Goal: Information Seeking & Learning: Learn about a topic

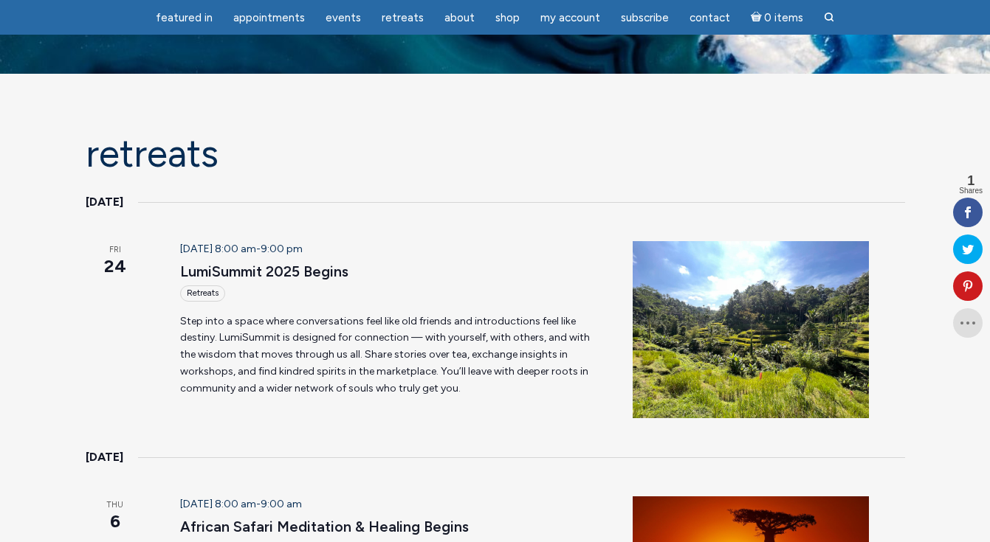
scroll to position [3, 0]
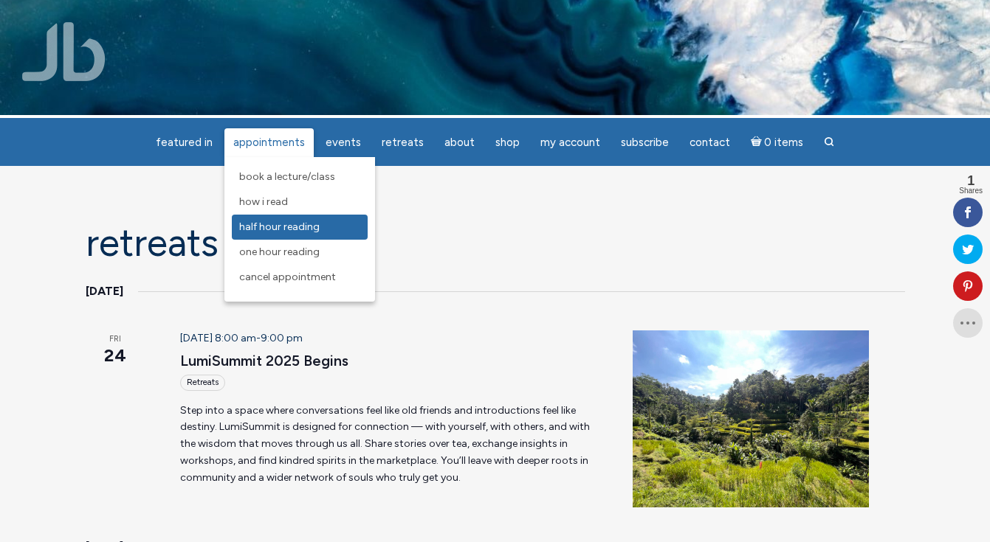
click at [303, 231] on span "Half Hour Reading" at bounding box center [279, 227] width 80 height 13
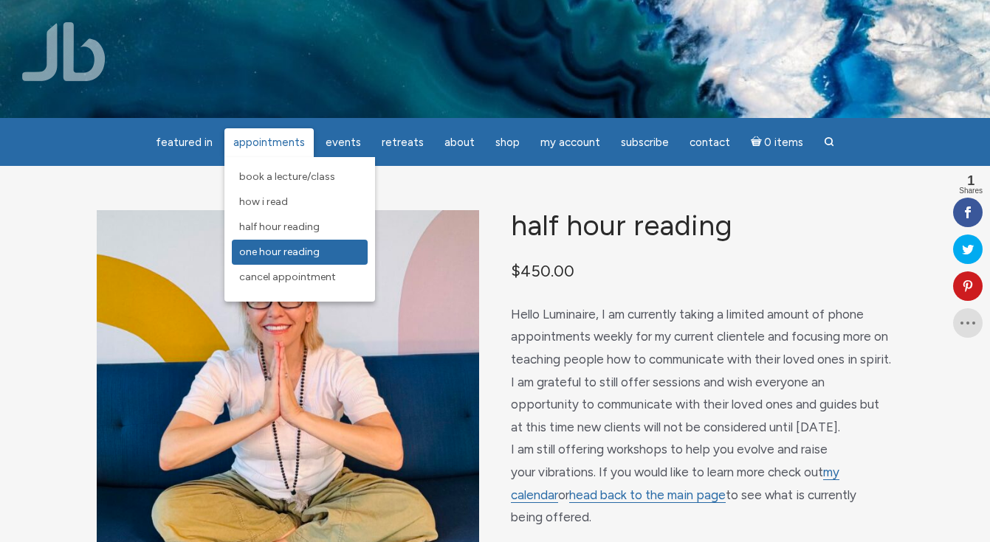
click at [280, 250] on span "One Hour Reading" at bounding box center [279, 252] width 80 height 13
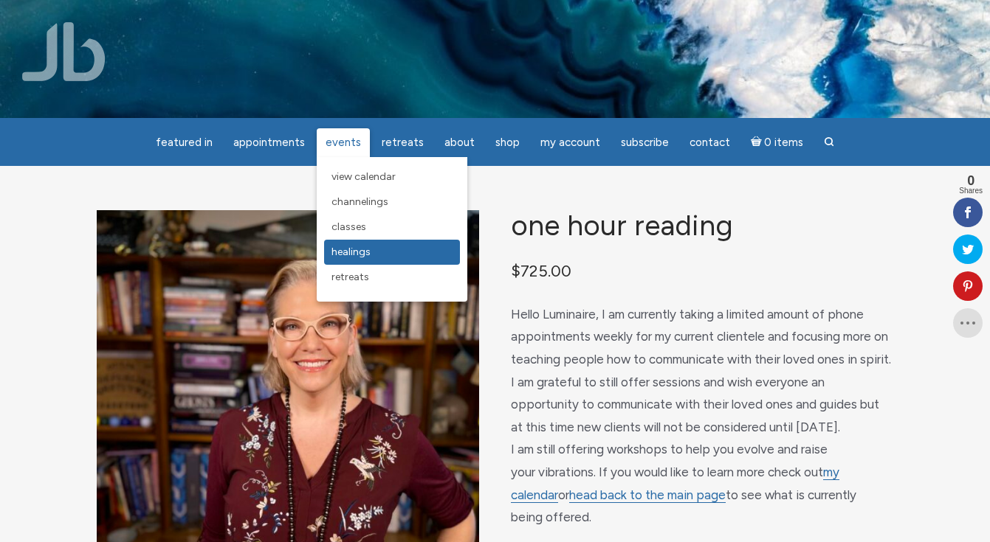
click at [358, 251] on span "Healings" at bounding box center [350, 252] width 39 height 13
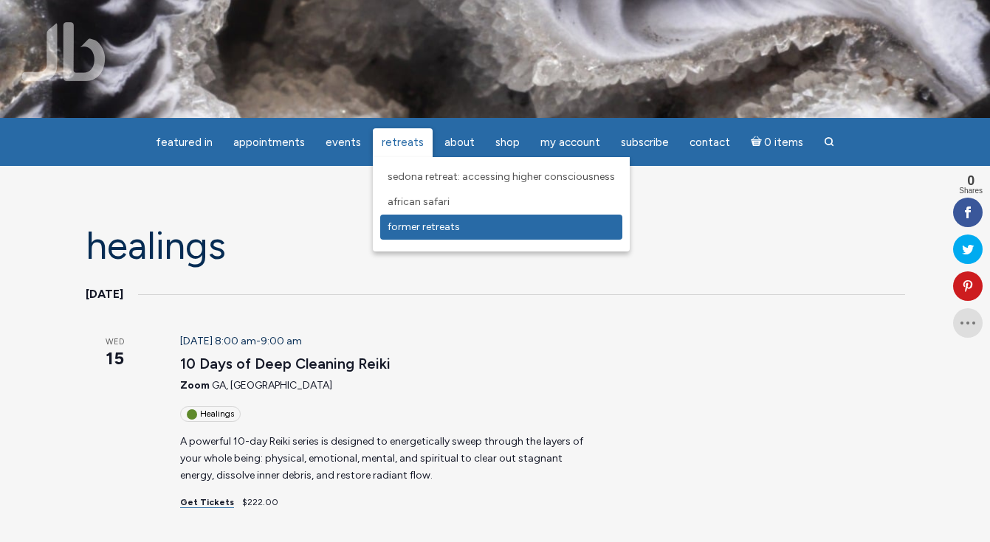
click at [424, 227] on span "Former Retreats" at bounding box center [423, 227] width 72 height 13
